Goal: Task Accomplishment & Management: Manage account settings

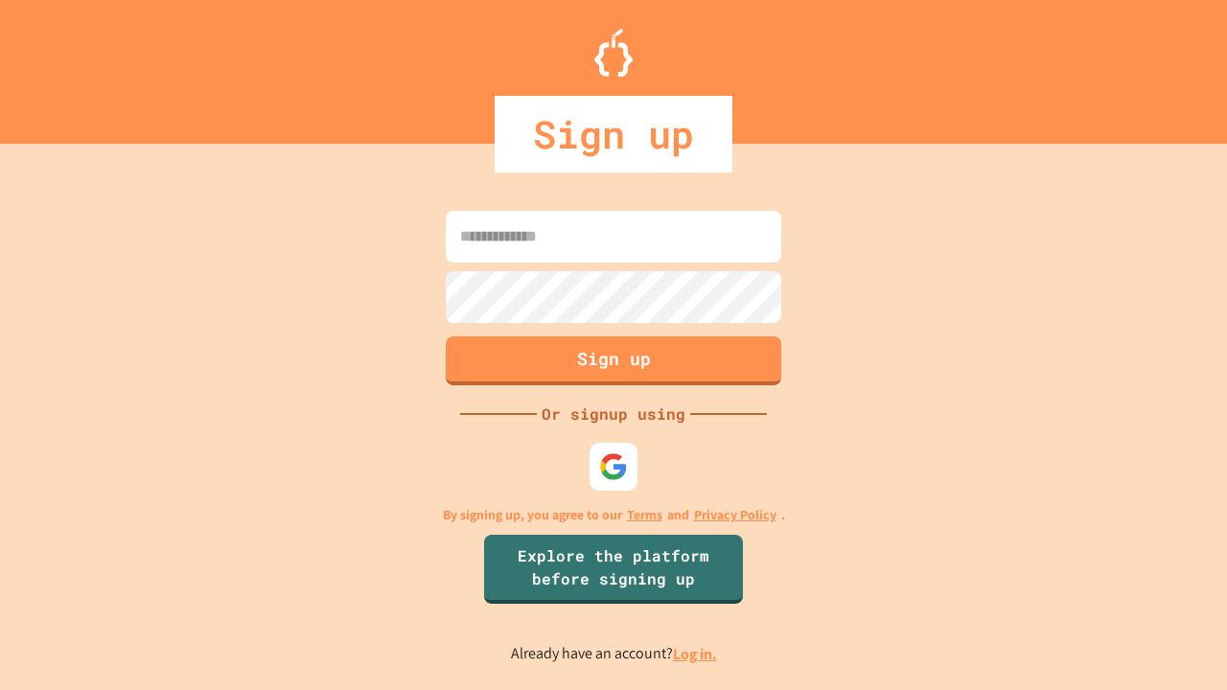
click at [696, 654] on link "Log in." at bounding box center [695, 654] width 44 height 20
